Goal: Transaction & Acquisition: Obtain resource

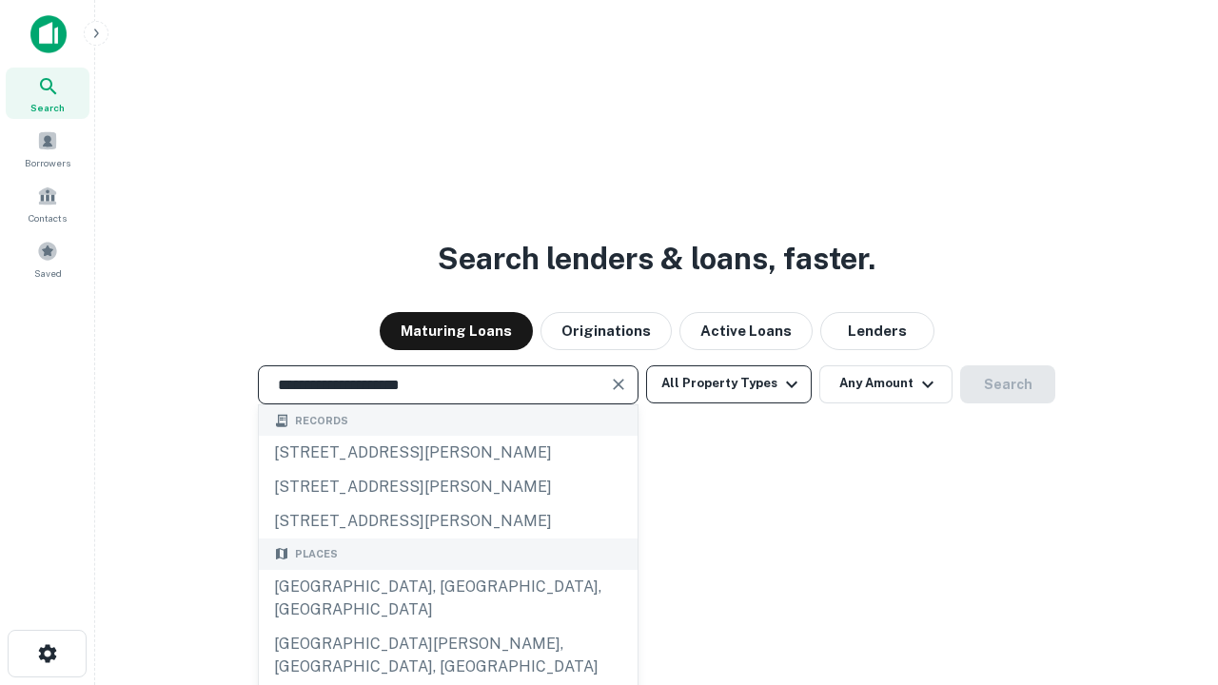
click at [447, 627] on div "[GEOGRAPHIC_DATA], [GEOGRAPHIC_DATA], [GEOGRAPHIC_DATA]" at bounding box center [448, 598] width 379 height 57
type input "**********"
click at [729, 384] on button "All Property Types" at bounding box center [729, 384] width 166 height 38
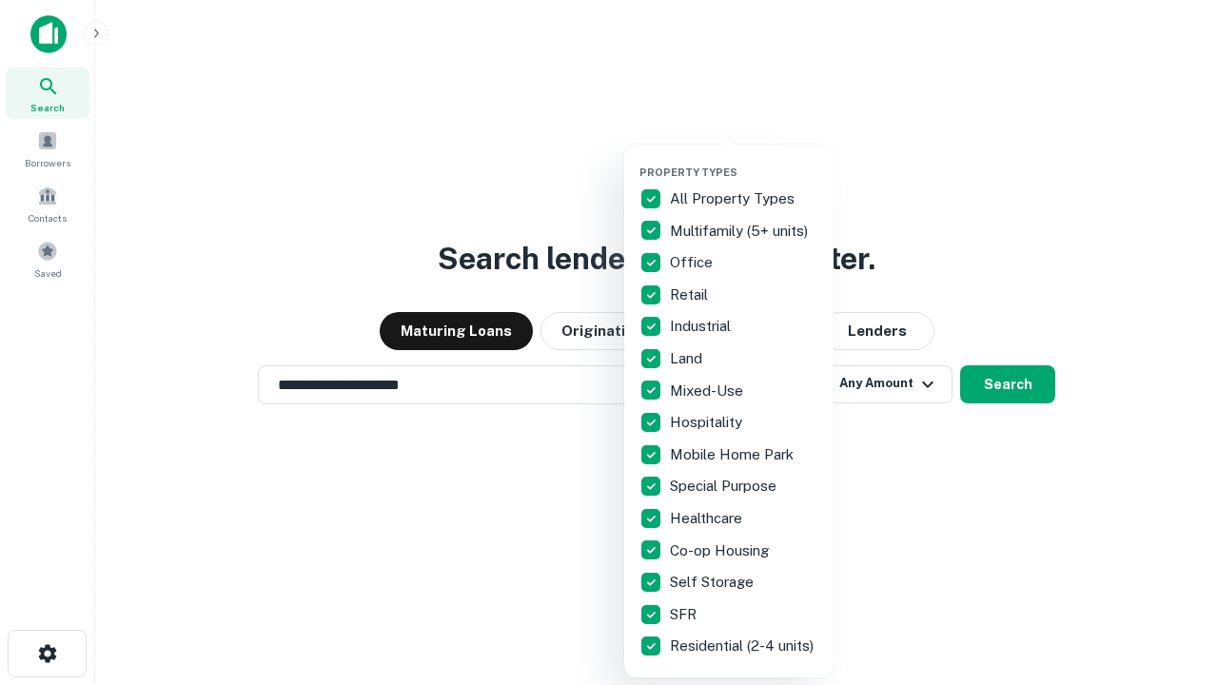
click at [744, 160] on button "button" at bounding box center [744, 160] width 209 height 1
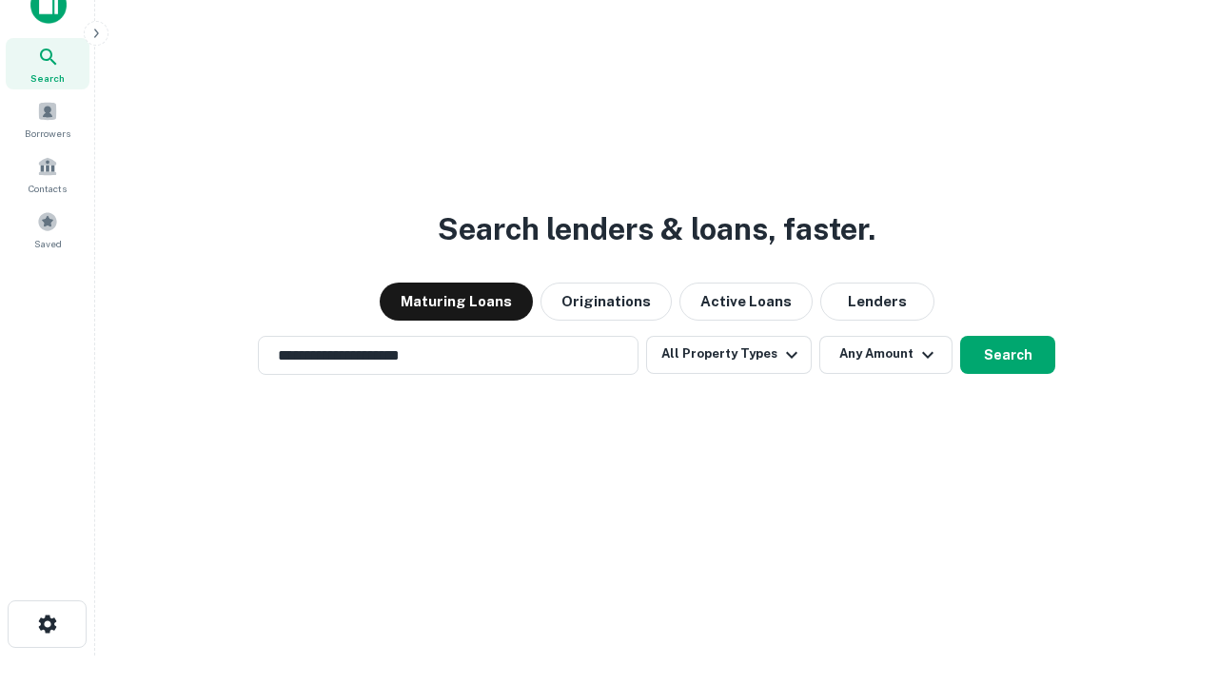
scroll to position [11, 229]
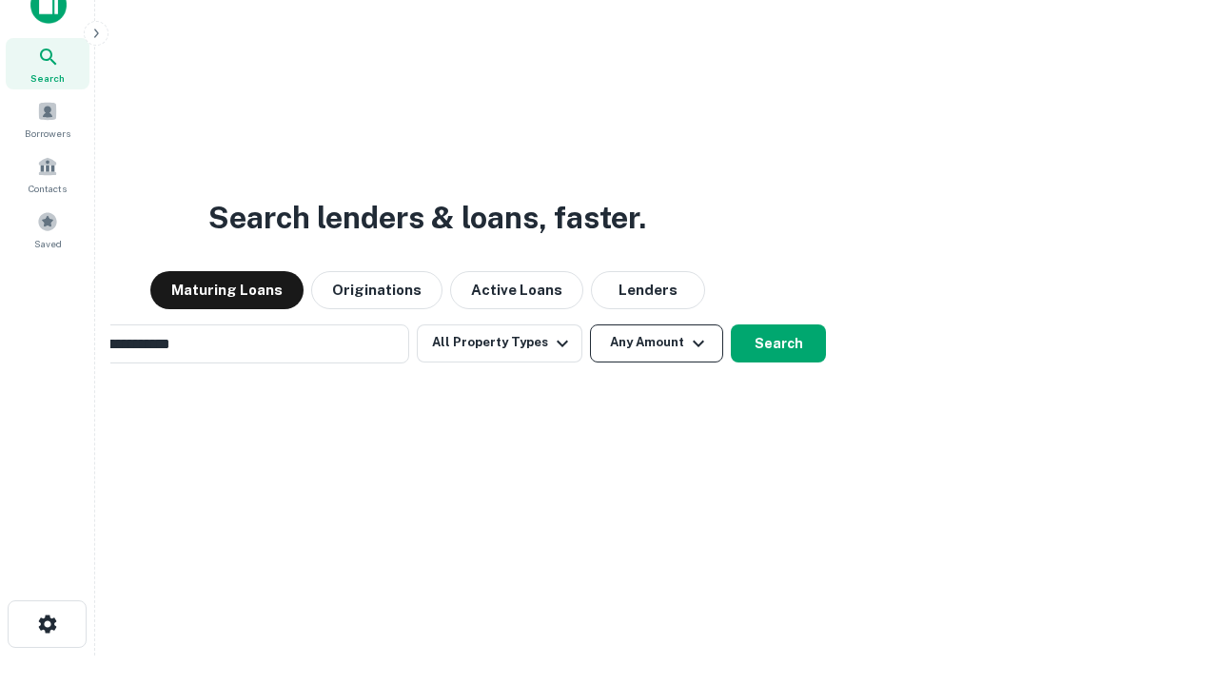
click at [590, 325] on button "Any Amount" at bounding box center [656, 344] width 133 height 38
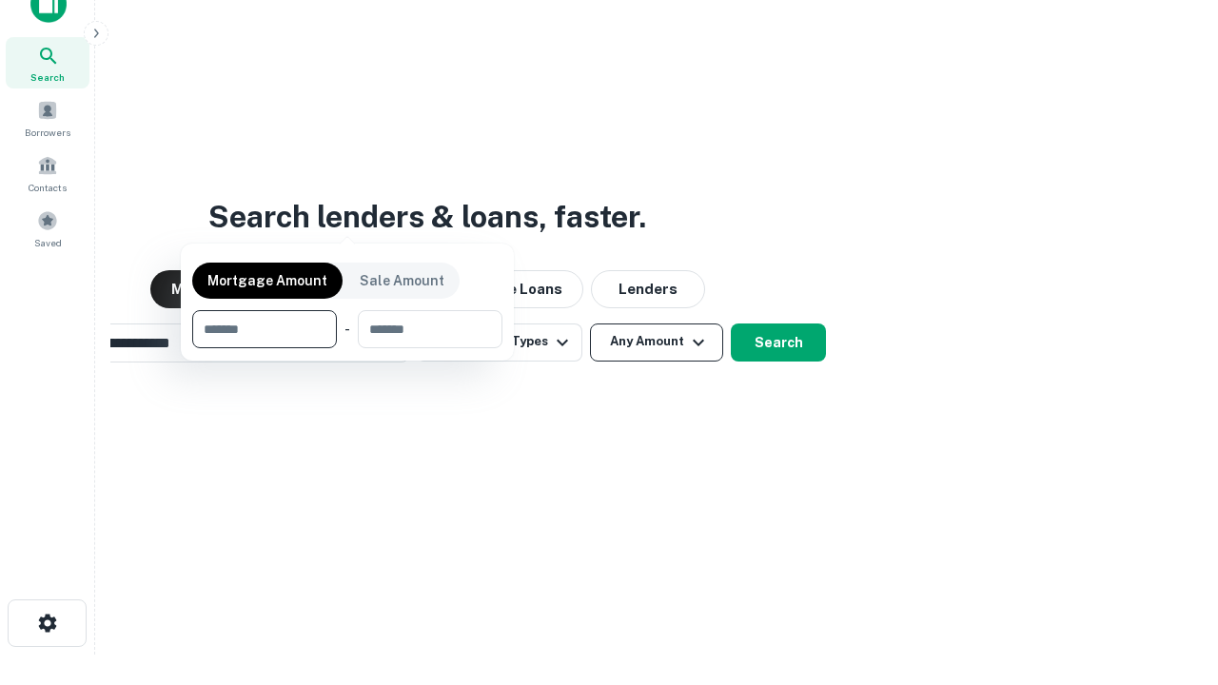
scroll to position [137, 539]
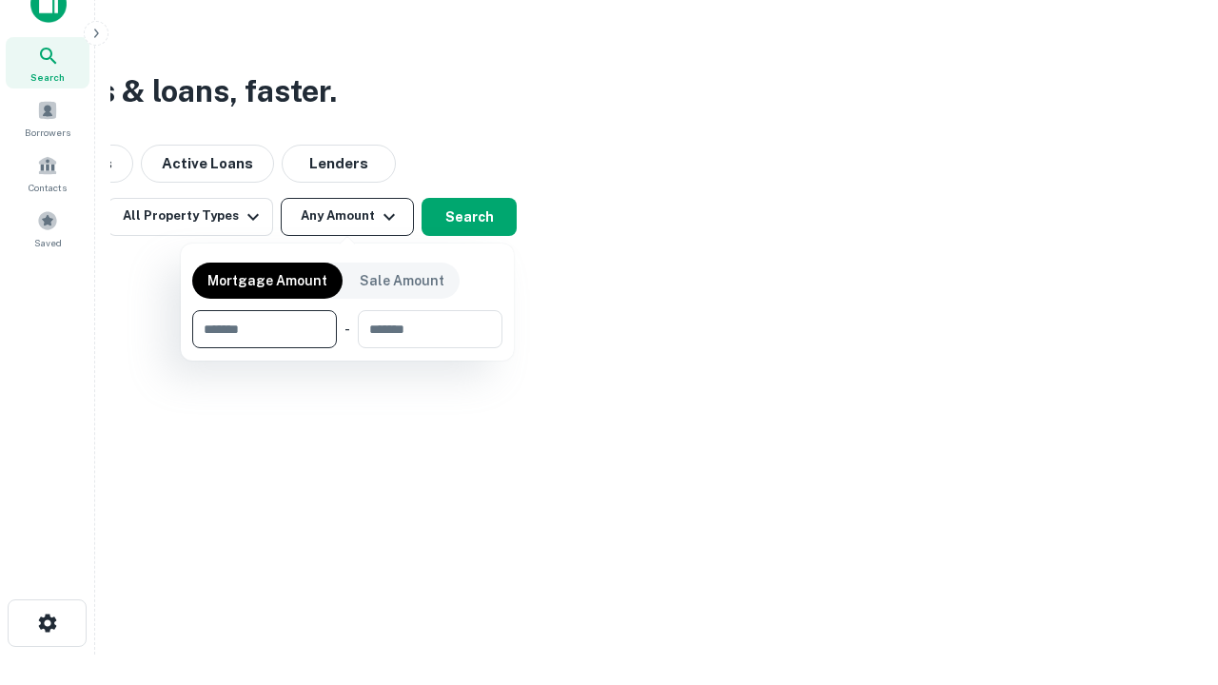
type input "*******"
click at [347, 348] on button "button" at bounding box center [347, 348] width 310 height 1
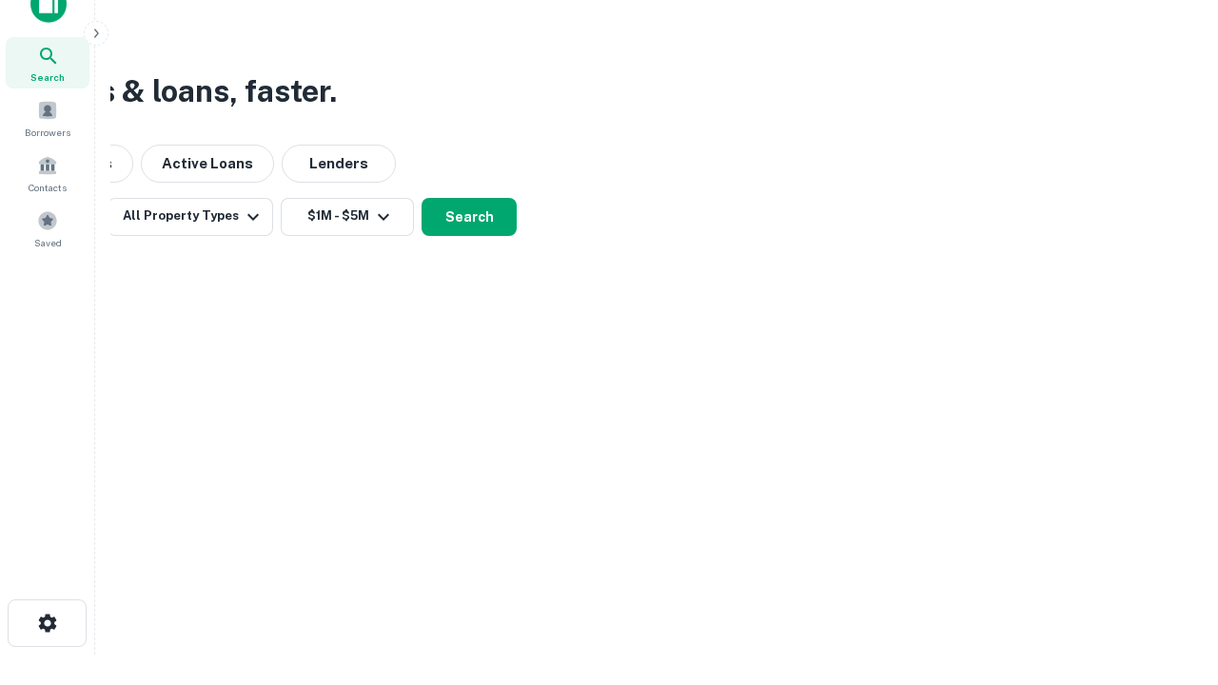
scroll to position [11, 351]
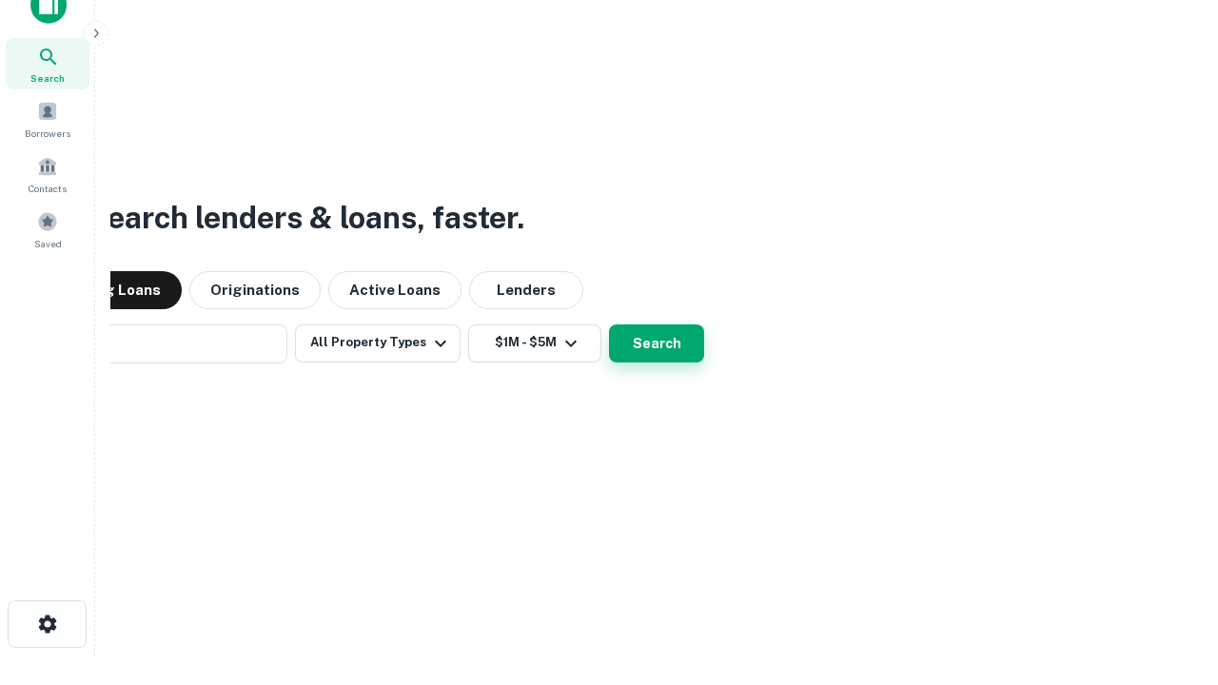
click at [609, 325] on button "Search" at bounding box center [656, 344] width 95 height 38
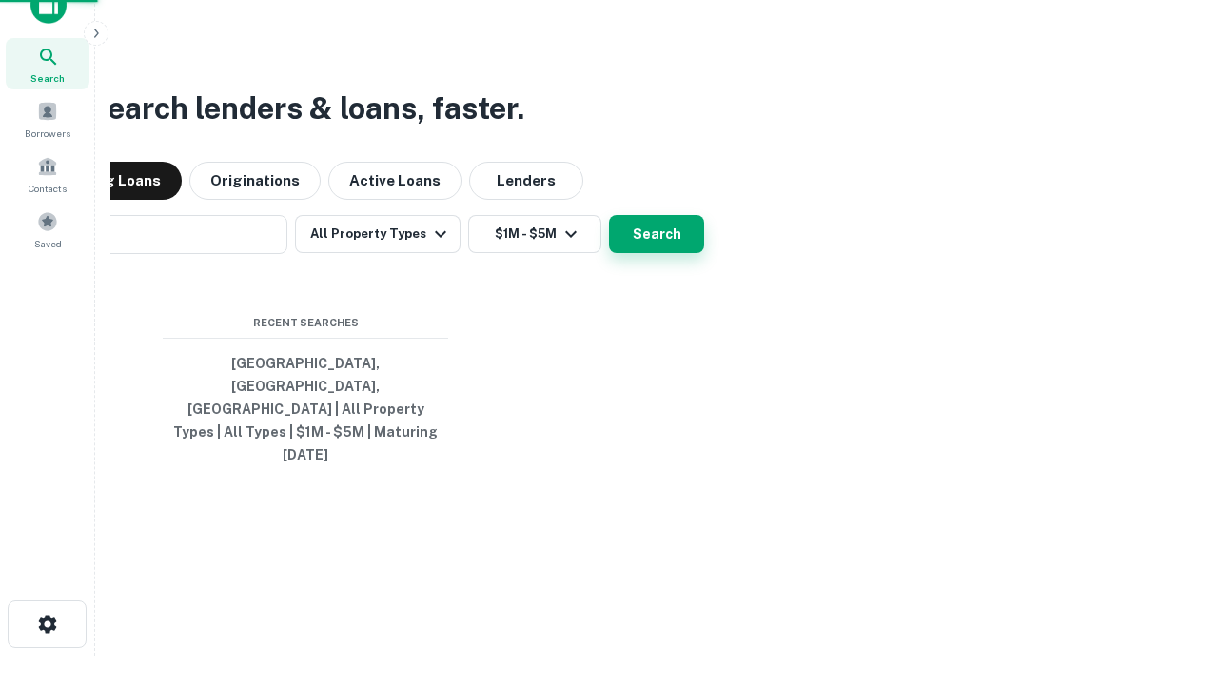
scroll to position [50, 539]
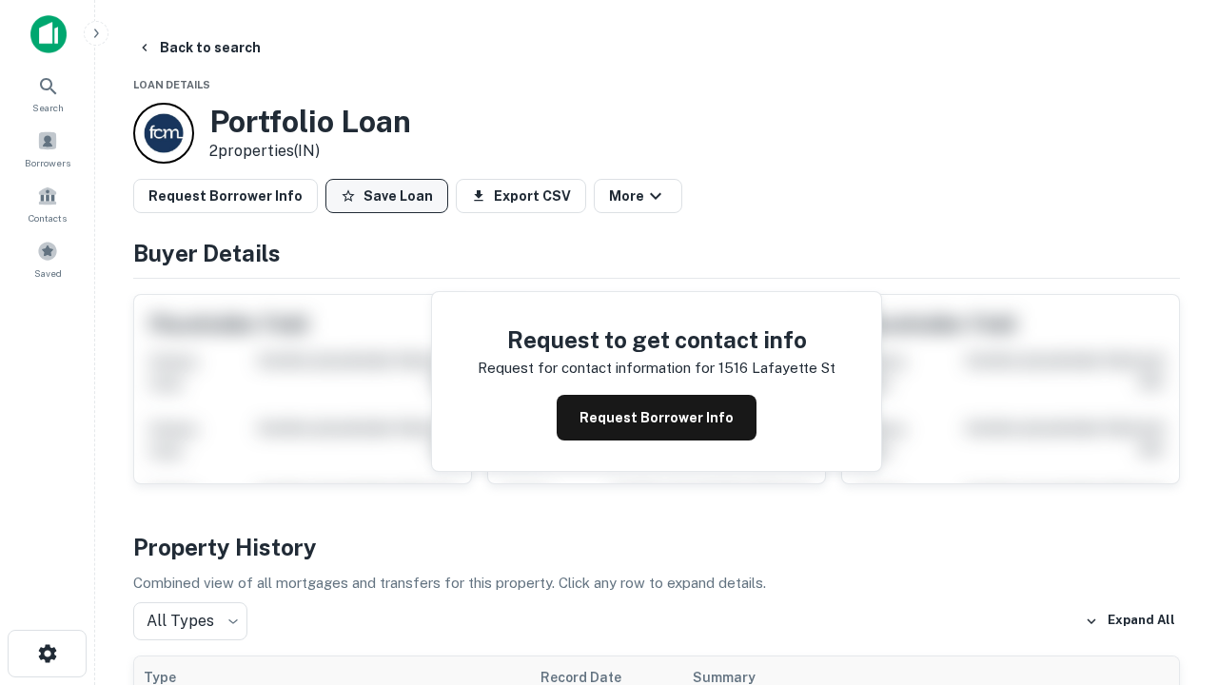
click at [386, 196] on button "Save Loan" at bounding box center [386, 196] width 123 height 34
click at [391, 196] on button "Loan Saved" at bounding box center [390, 196] width 131 height 34
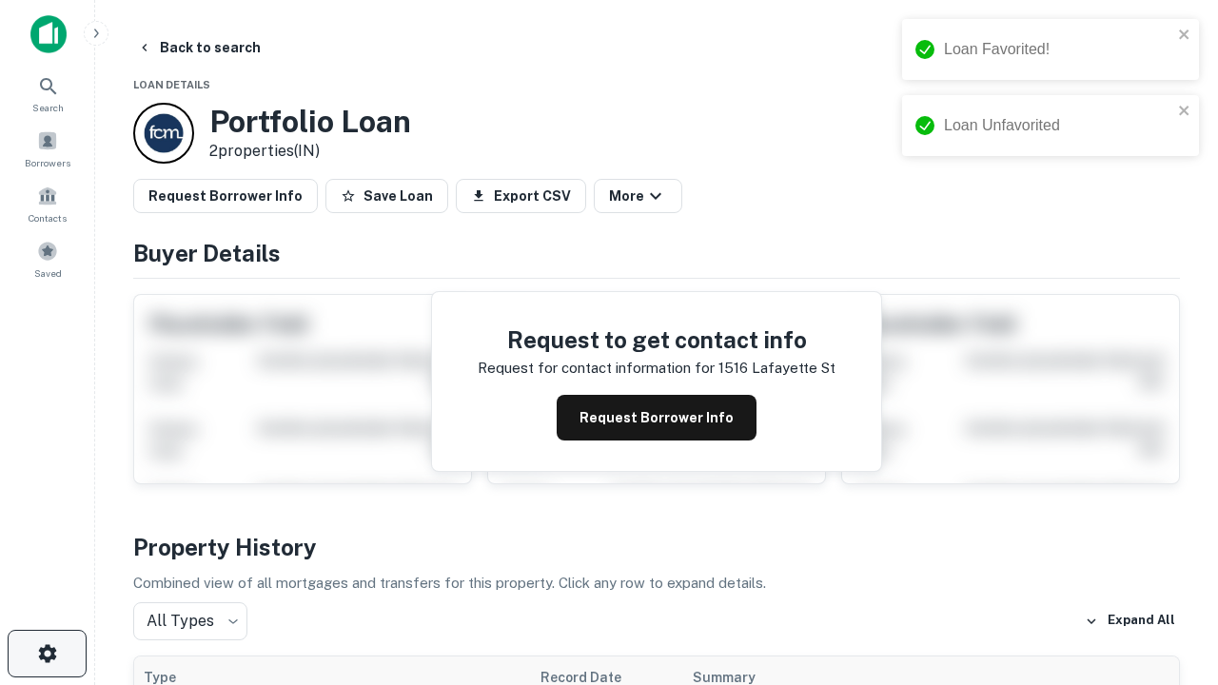
click at [47, 654] on icon "button" at bounding box center [47, 653] width 23 height 23
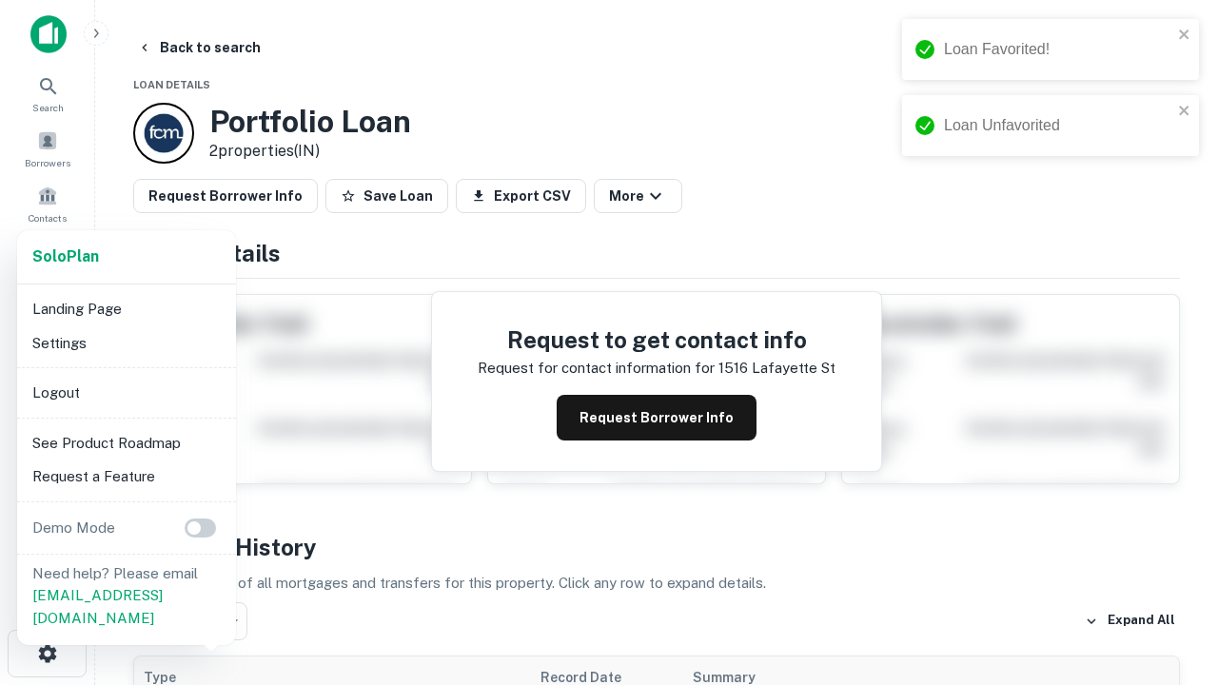
click at [126, 392] on li "Logout" at bounding box center [127, 393] width 204 height 34
